Goal: Transaction & Acquisition: Purchase product/service

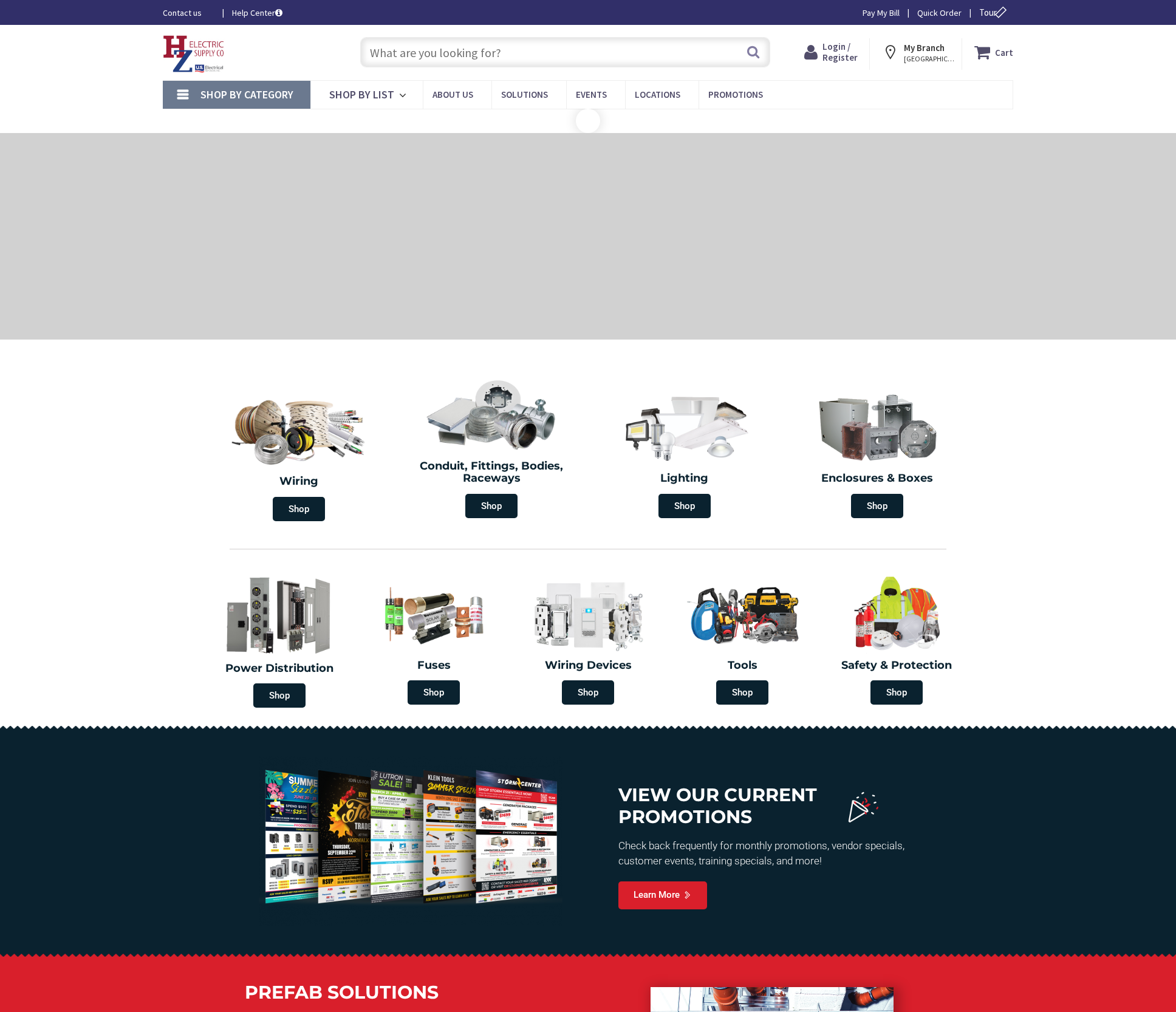
click at [391, 43] on input "text" at bounding box center [565, 51] width 410 height 30
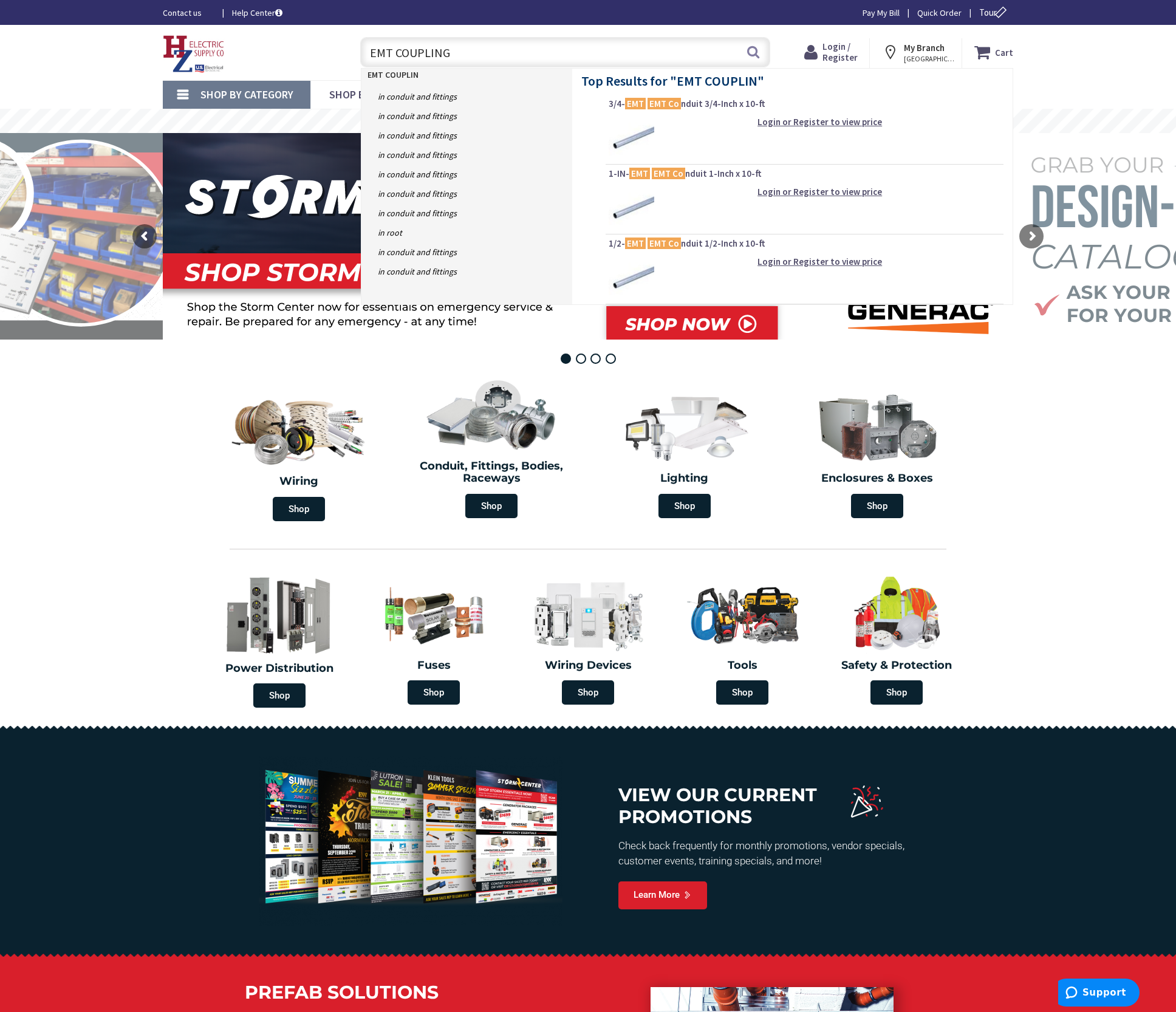
type input "EMT COUPLING"
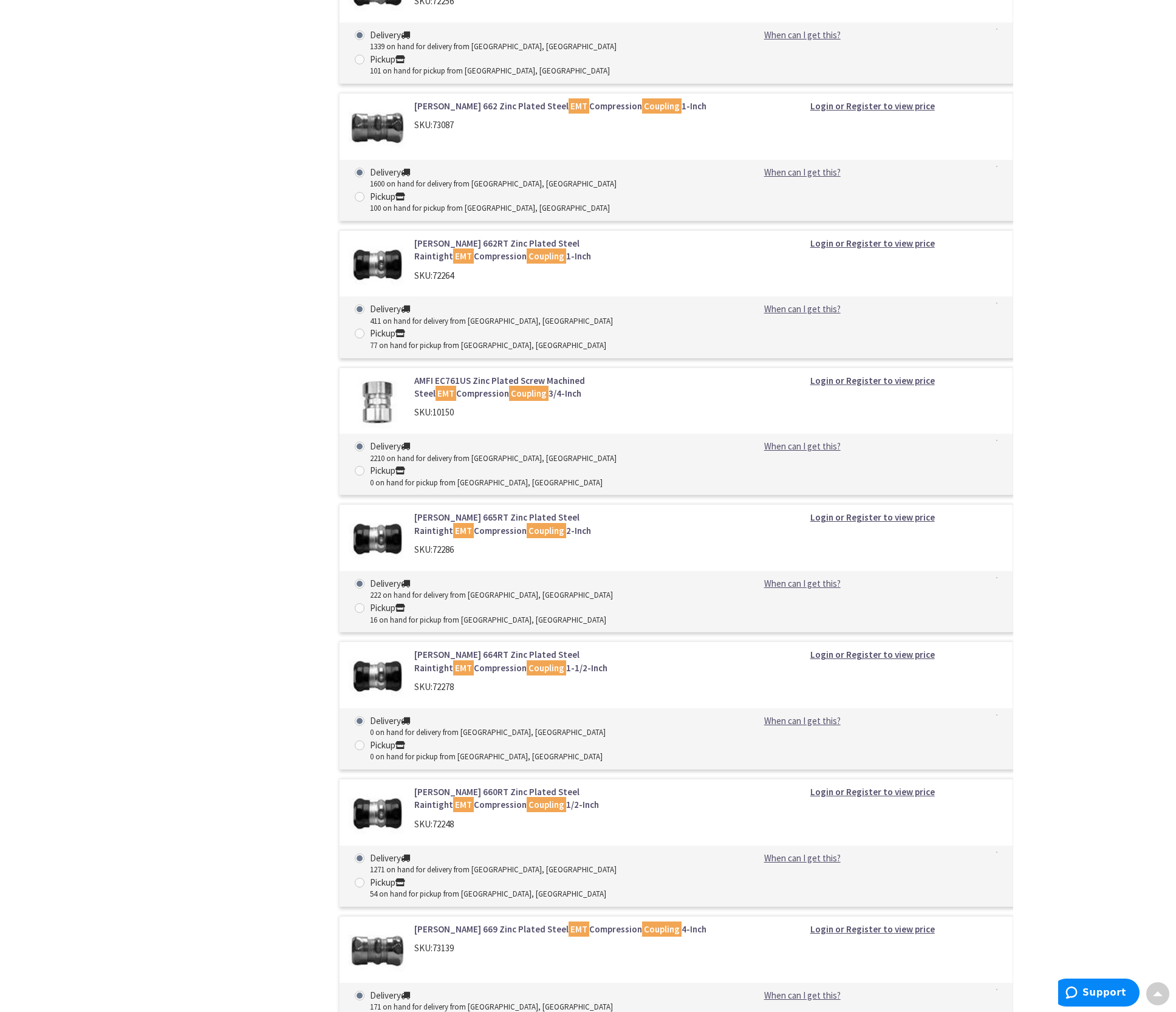
scroll to position [1079, 0]
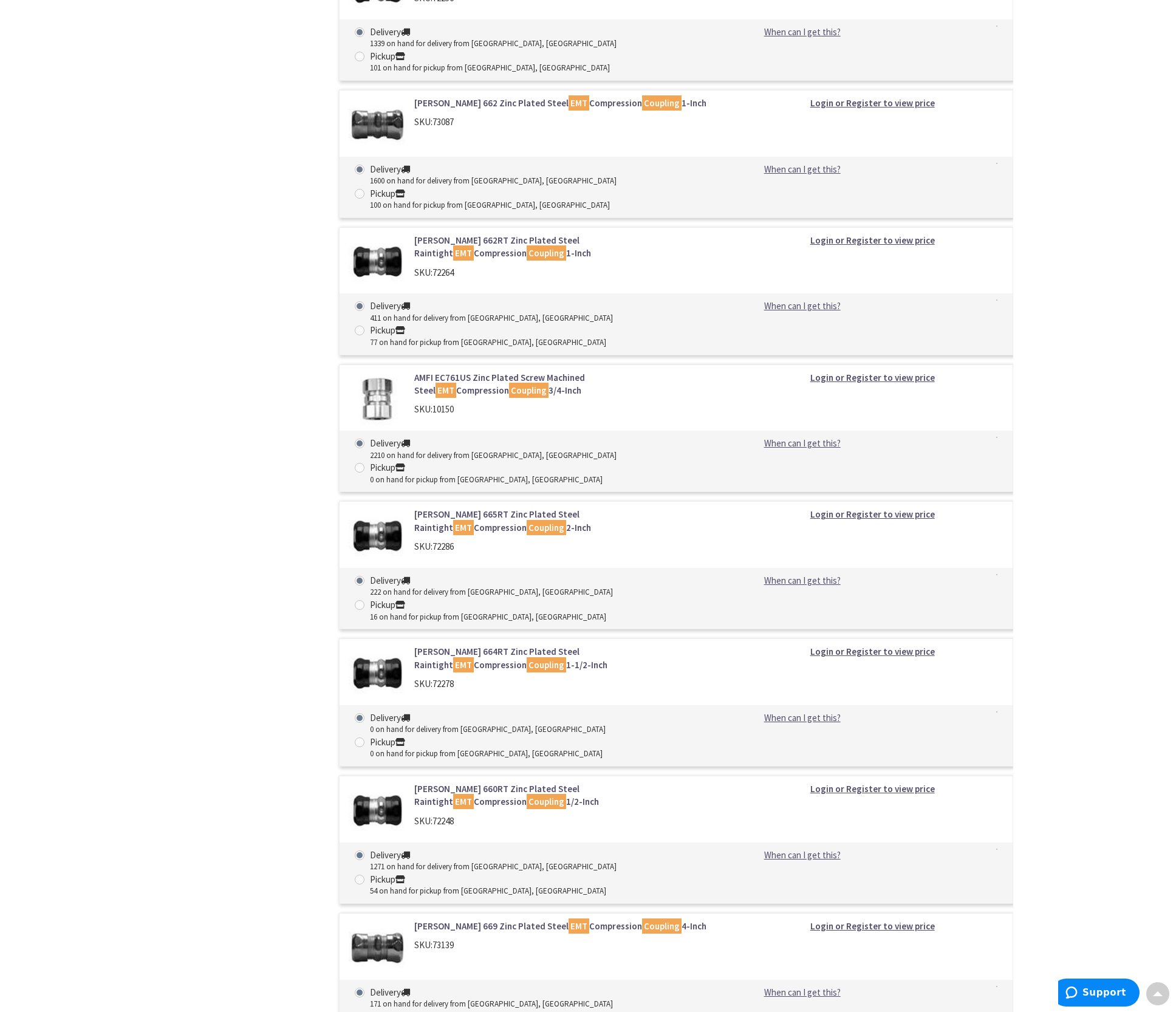
click at [845, 234] on strong "Login or Register to view price" at bounding box center [873, 240] width 124 height 11
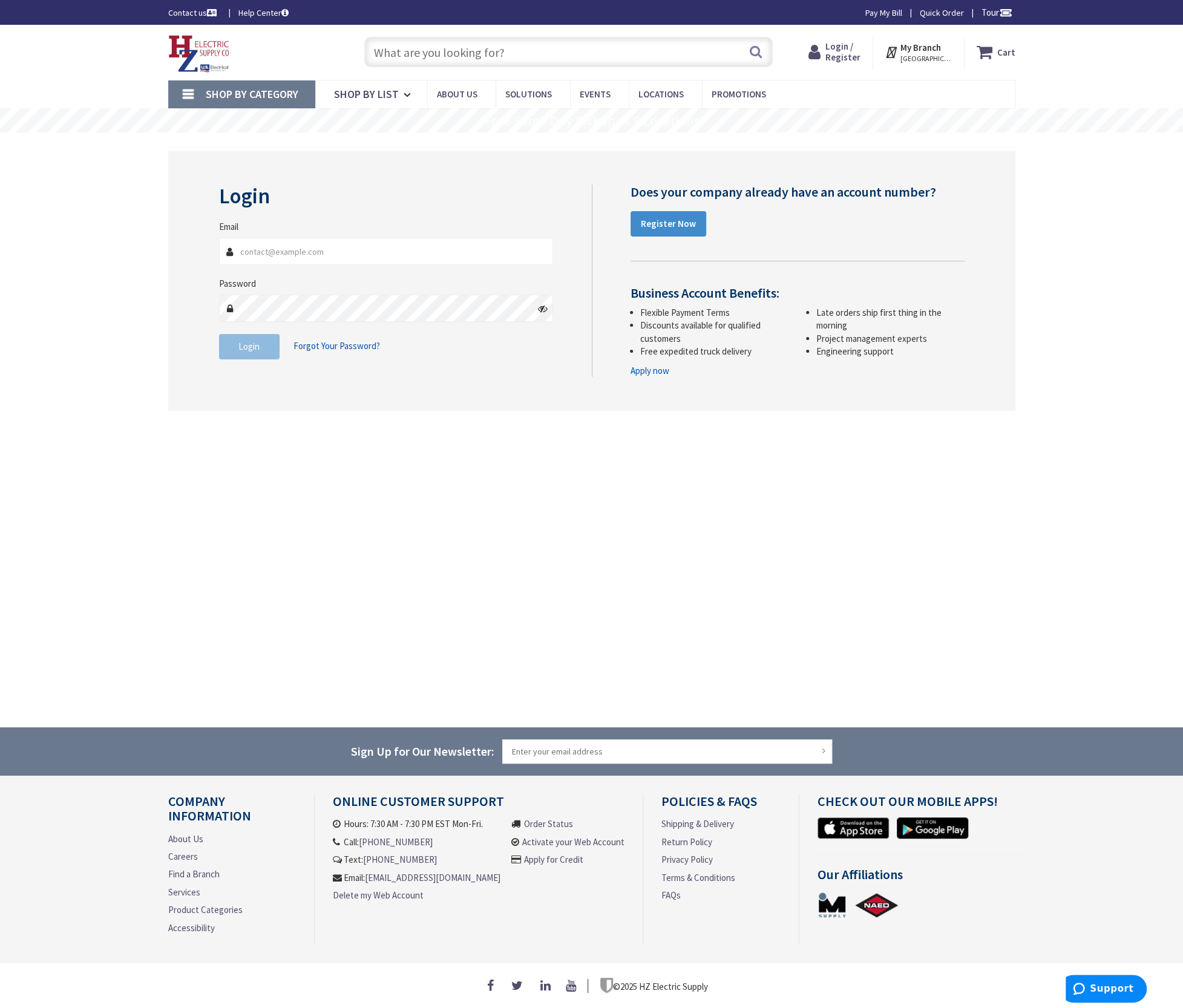
type input "eschulze@comalli.com"
click at [232, 352] on button "Login" at bounding box center [249, 347] width 61 height 25
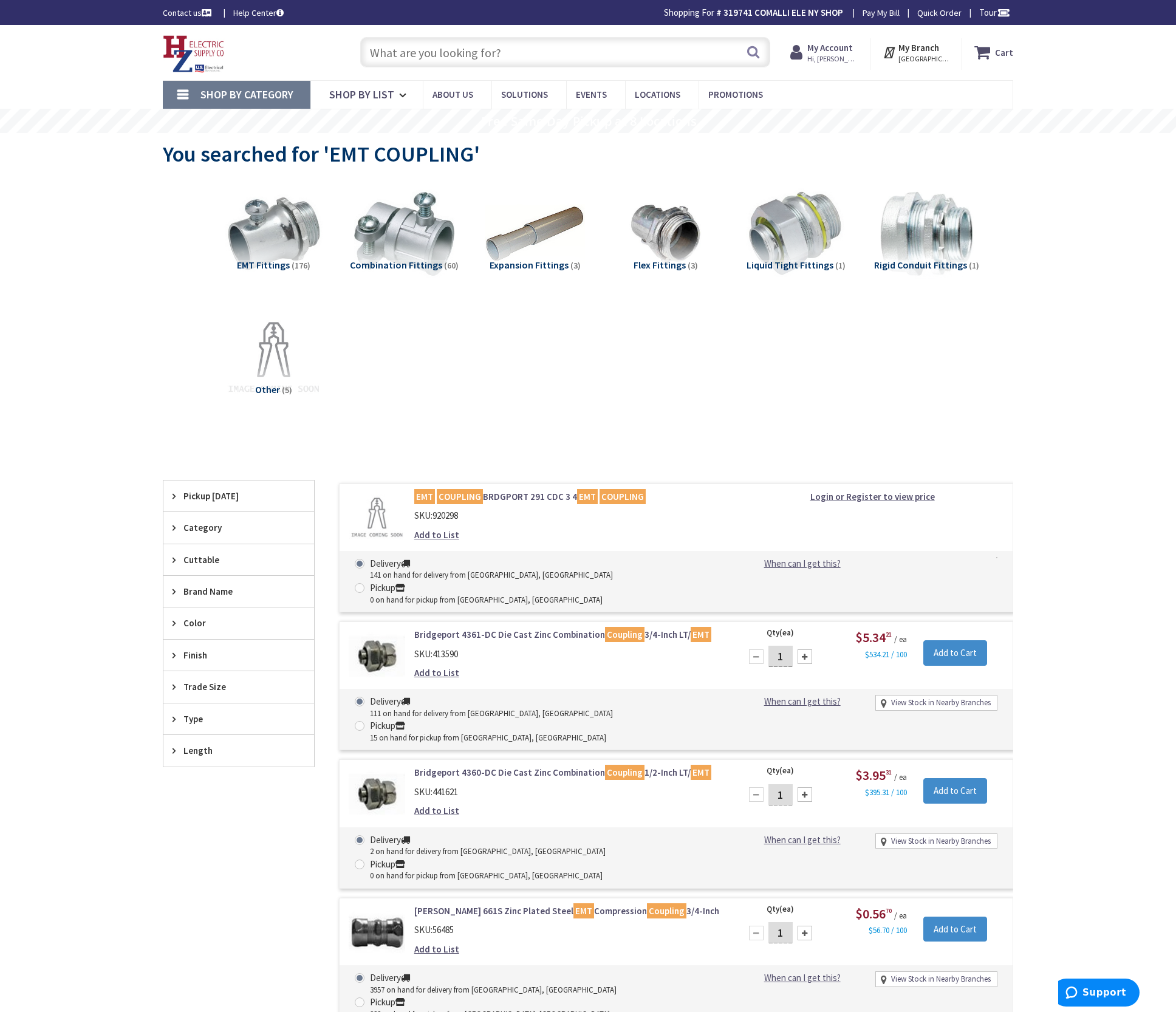
click at [392, 52] on input "text" at bounding box center [565, 51] width 410 height 30
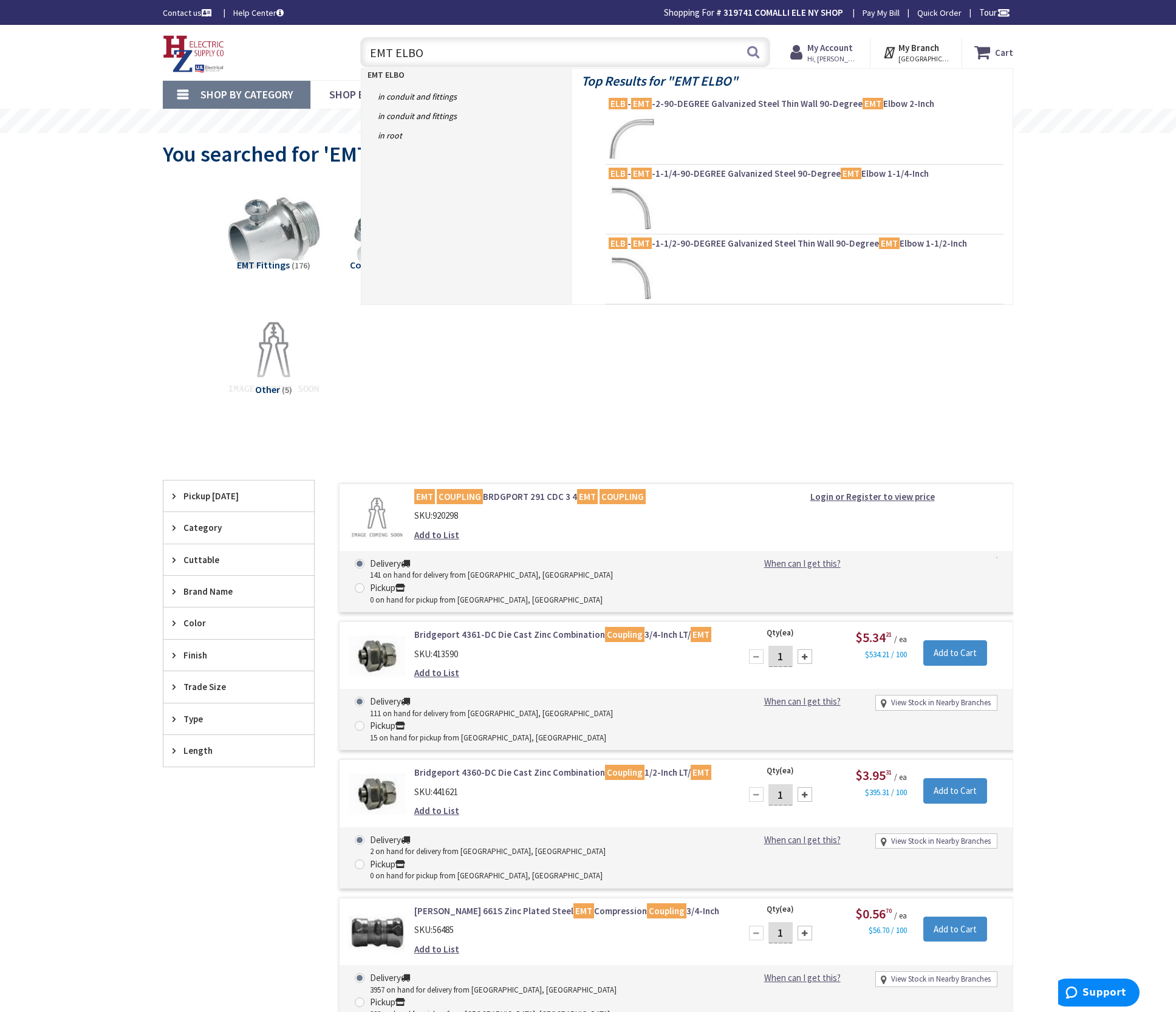
type input "EMT ELBOW"
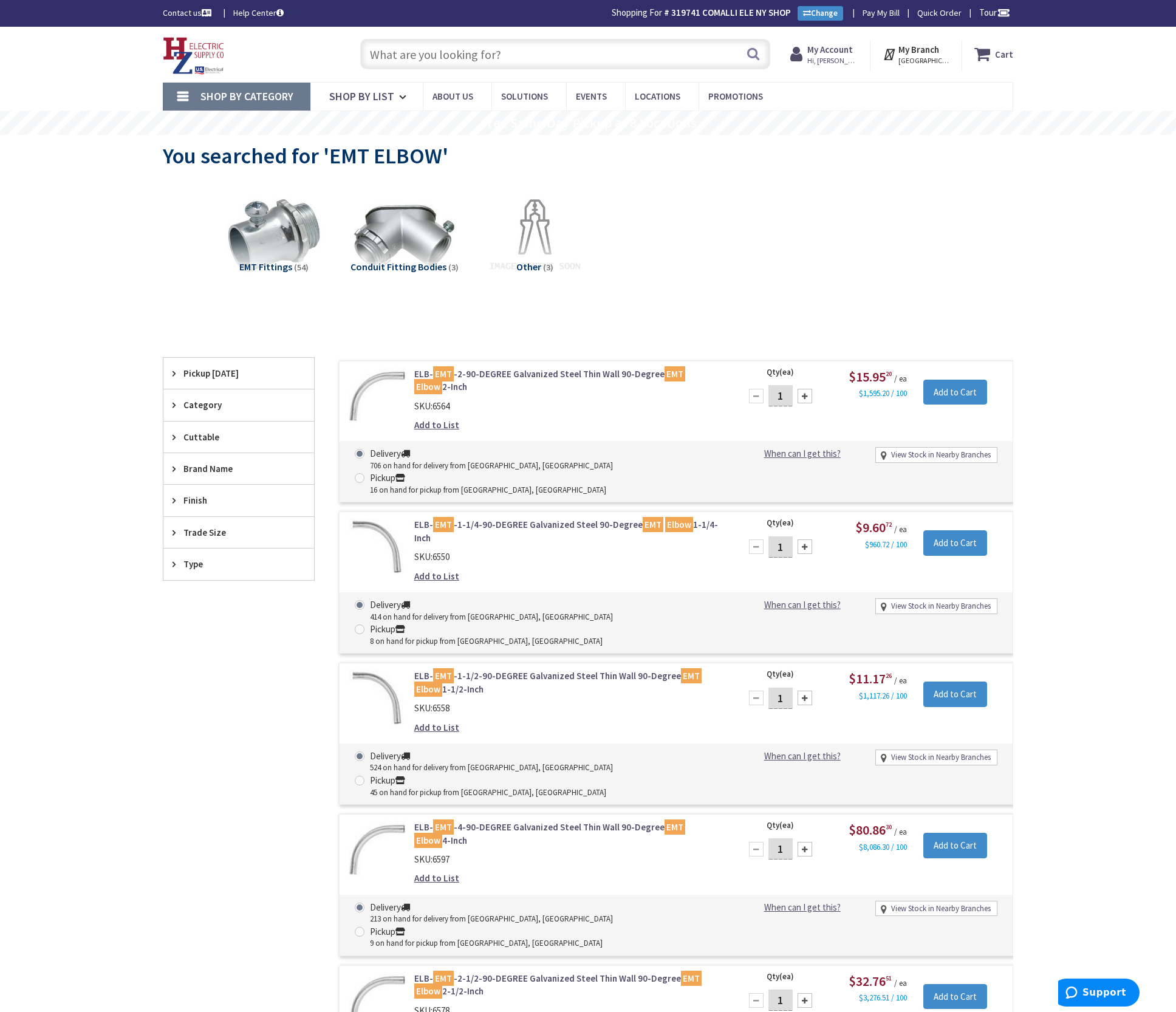
click at [543, 47] on input "text" at bounding box center [565, 53] width 410 height 30
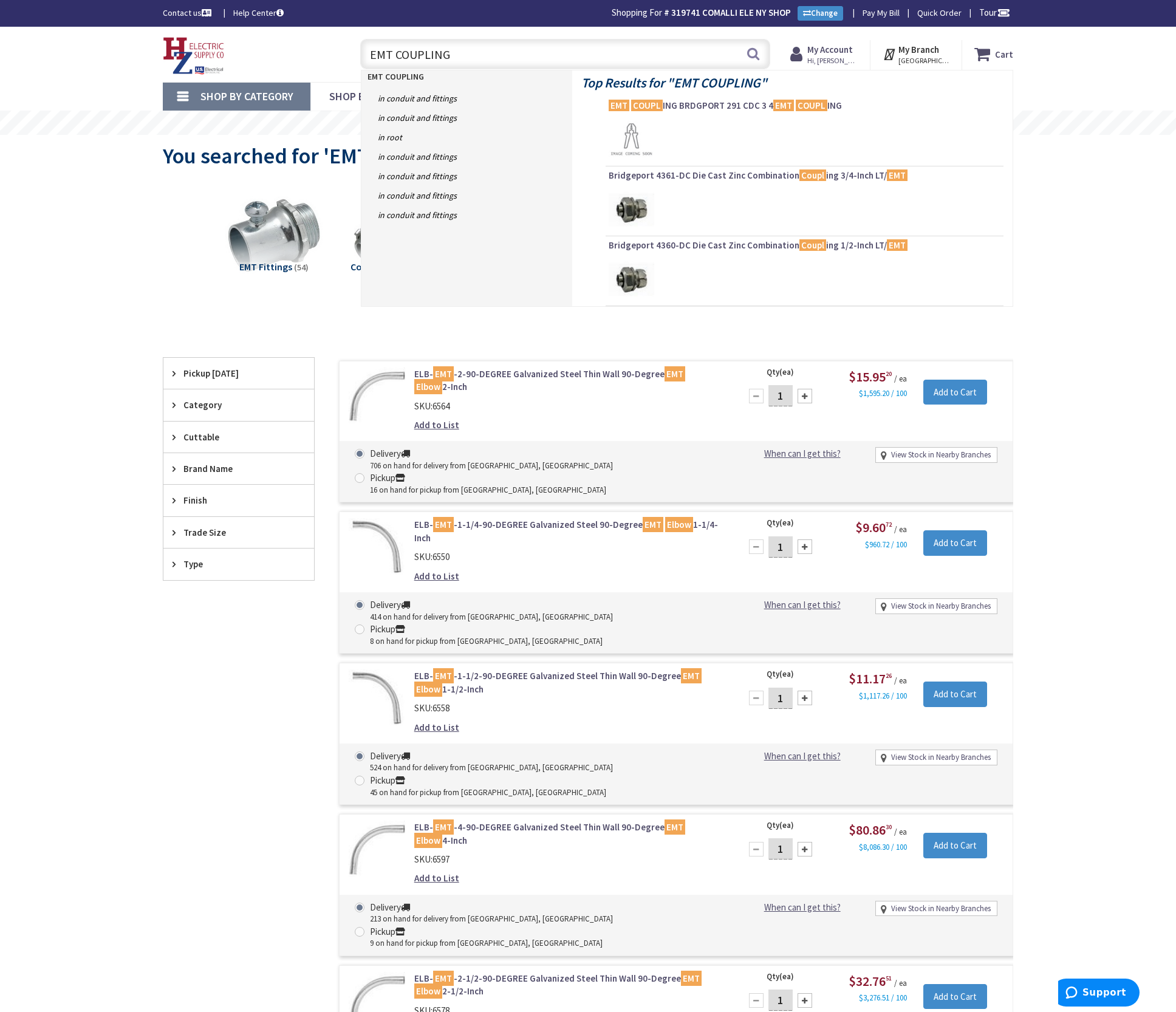
type input "EMT COUPLING"
